Goal: Transaction & Acquisition: Purchase product/service

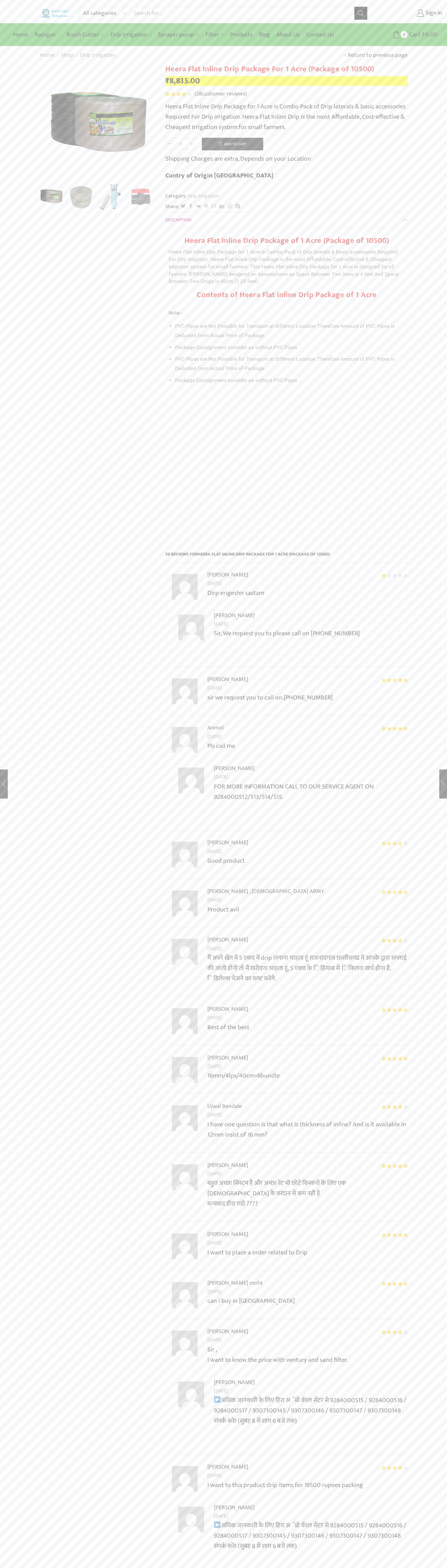
click at [233, 144] on button "Add to cart" at bounding box center [232, 144] width 62 height 13
click at [404, 35] on span "Cart" at bounding box center [403, 35] width 13 height 9
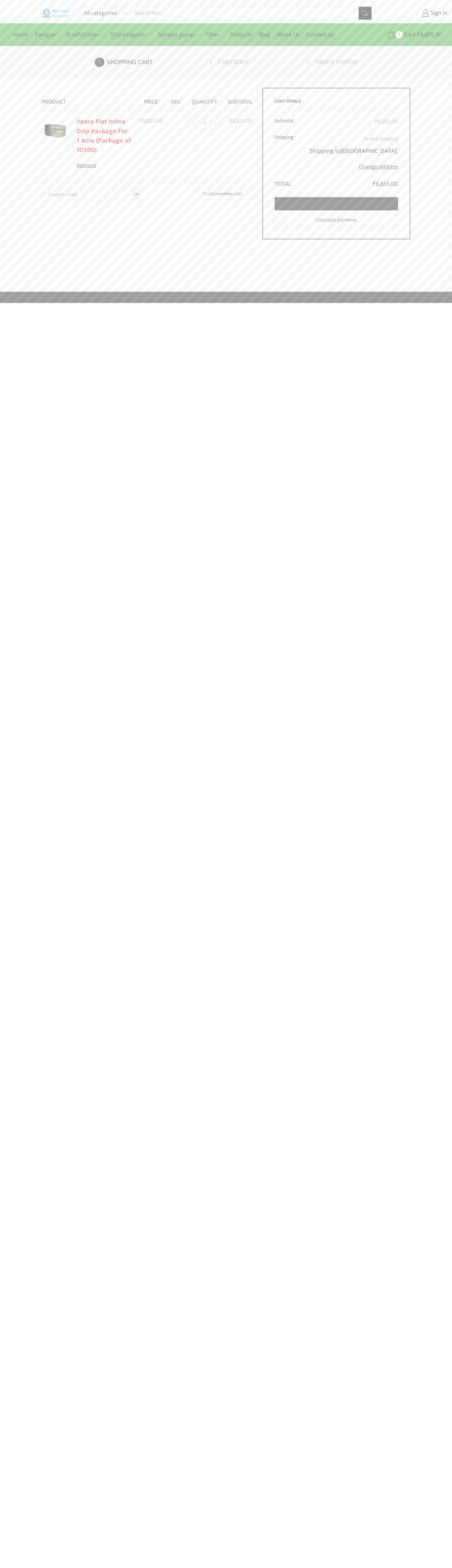
click at [336, 204] on link "Proceed to checkout" at bounding box center [336, 204] width 123 height 13
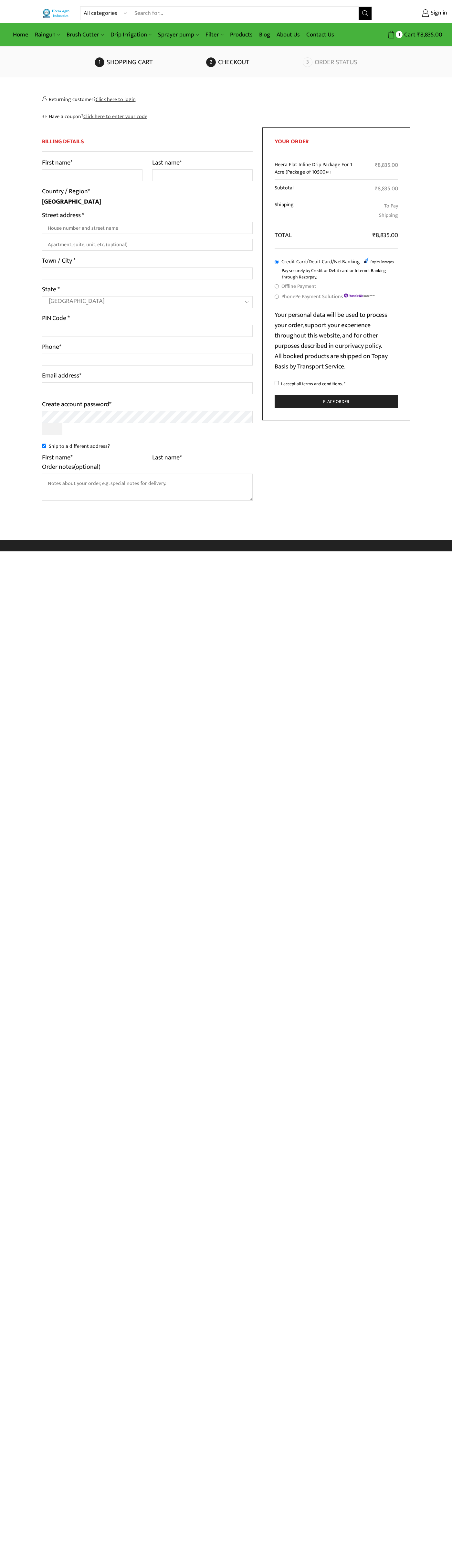
select select "MH"
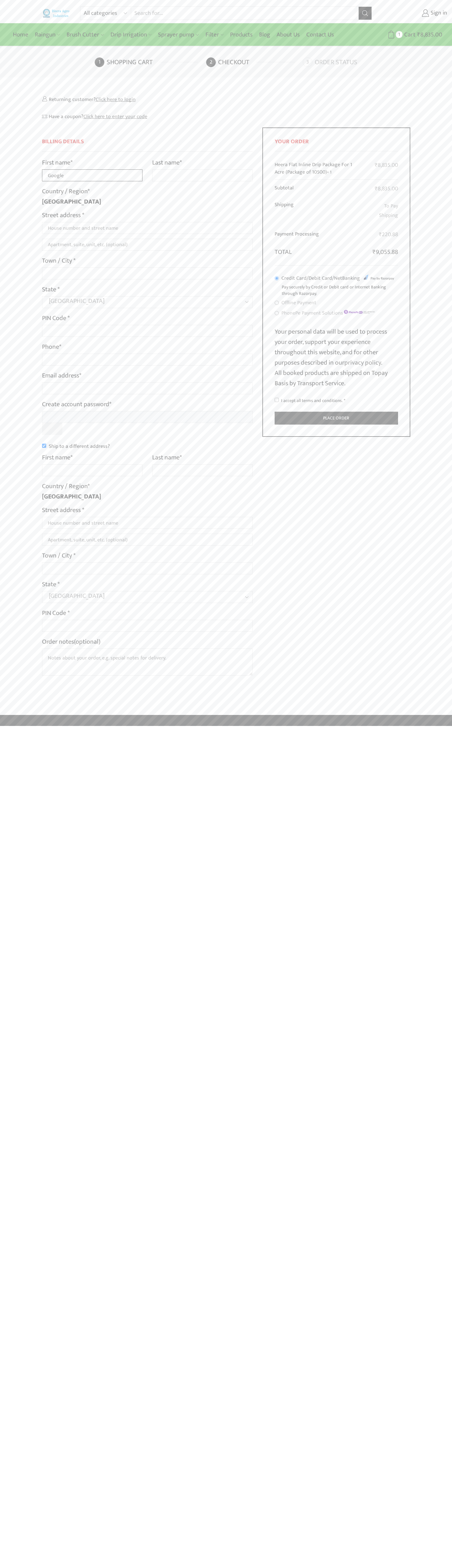
type input "Google"
type input "Storebot"
type input "1600 Amphitheatre Parkway"
type input "First floor"
type input "mountain view"
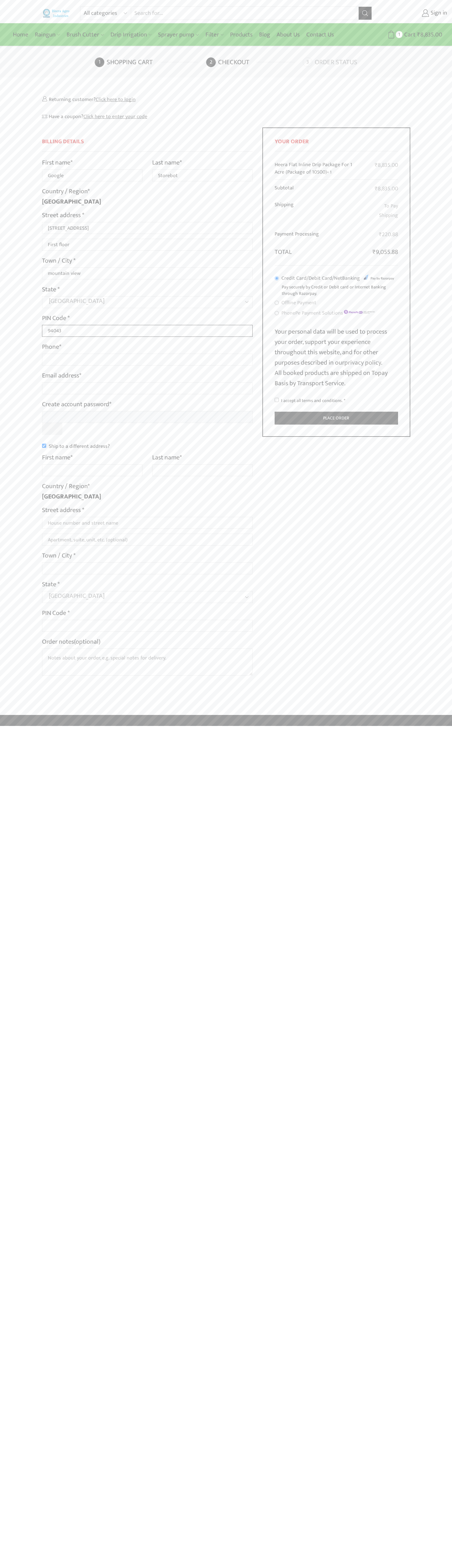
type input "94043"
type input "08067218000"
type input "johnsmith001@storebotmail.joonix.net"
click at [44, 446] on input "Ship to a different address?" at bounding box center [44, 446] width 4 height 4
checkbox input "false"
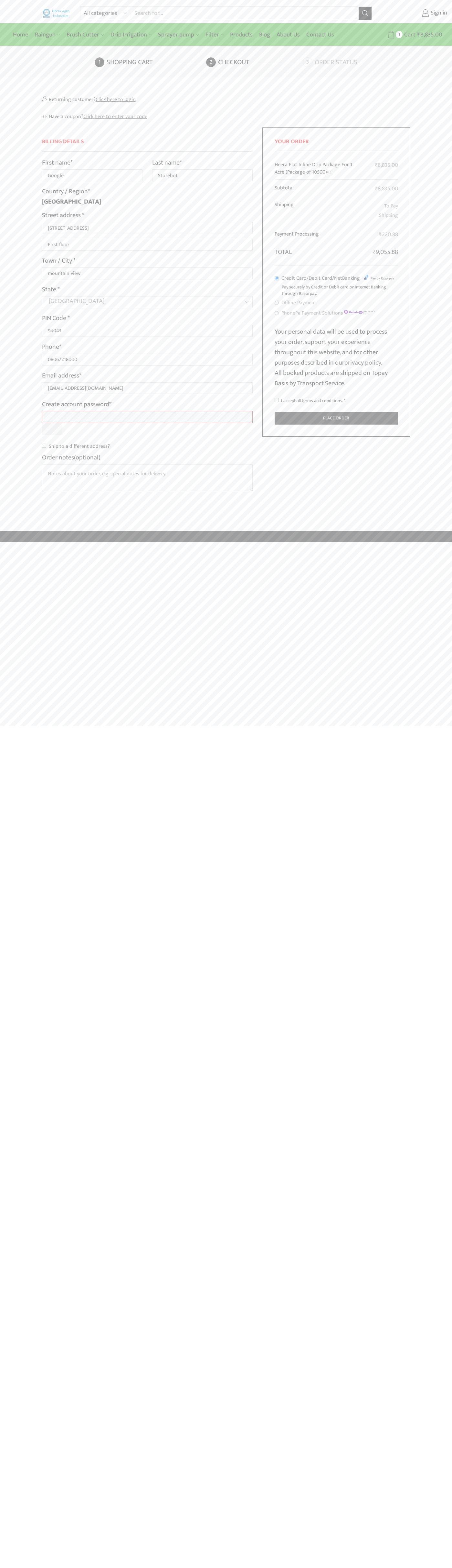
click at [277, 400] on input "I accept all terms and conditions. *" at bounding box center [277, 400] width 4 height 4
checkbox input "true"
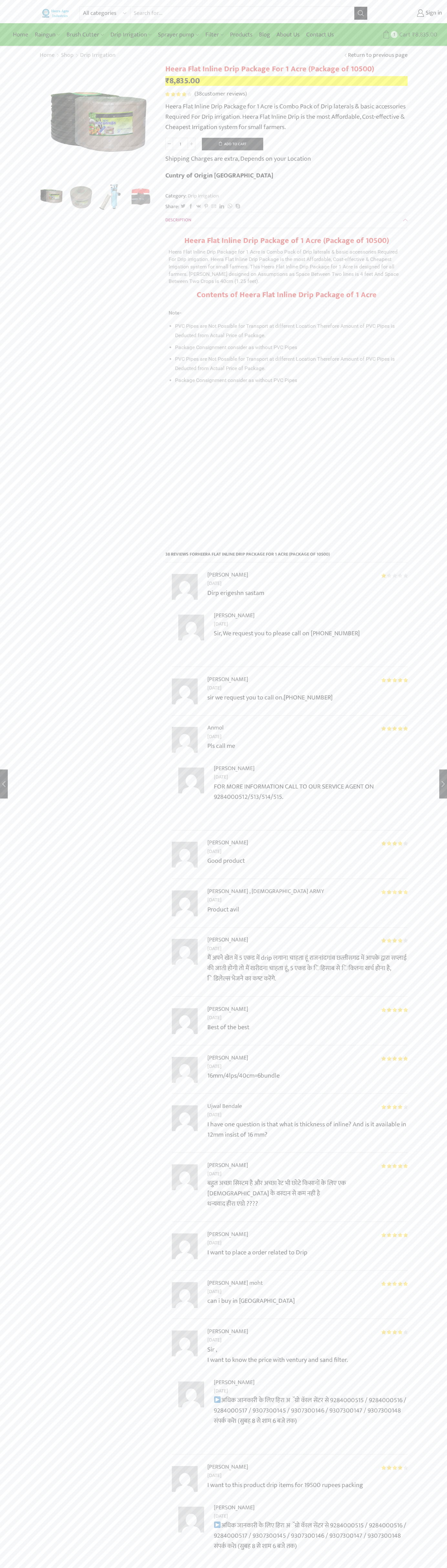
click at [404, 35] on span "Cart" at bounding box center [403, 35] width 13 height 9
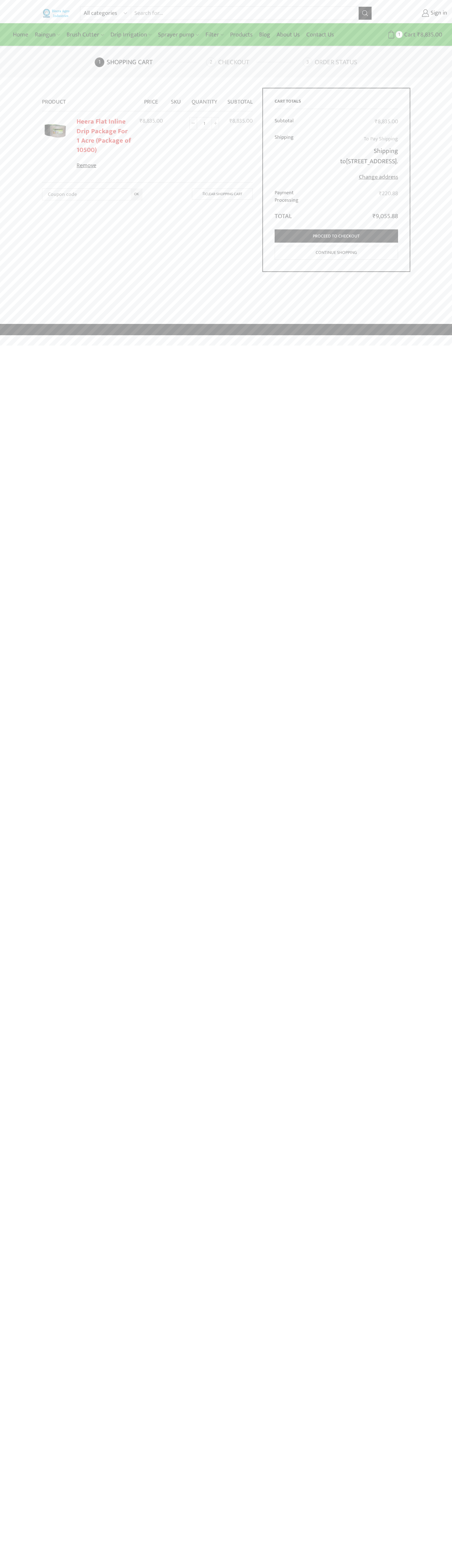
click at [104, 166] on link "Remove" at bounding box center [104, 166] width 55 height 9
